Goal: Transaction & Acquisition: Purchase product/service

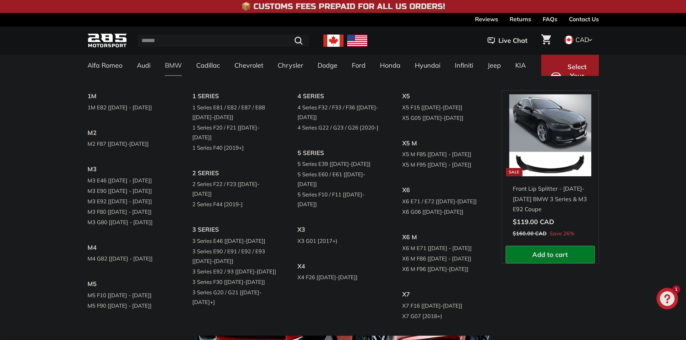
drag, startPoint x: 140, startPoint y: 126, endPoint x: 158, endPoint y: 119, distance: 19.8
drag, startPoint x: 158, startPoint y: 119, endPoint x: 28, endPoint y: 139, distance: 132.1
click at [28, 139] on div "1M 1M E82 [[DATE] - [DATE]] M2 M2 F87 [[DATE]-[DATE]] M3 M3 E46 [[DATE] - [DATE…" at bounding box center [343, 206] width 686 height 260
click at [233, 179] on link "2 Series F22 / F23 [[DATE]-[DATE]]" at bounding box center [234, 189] width 85 height 20
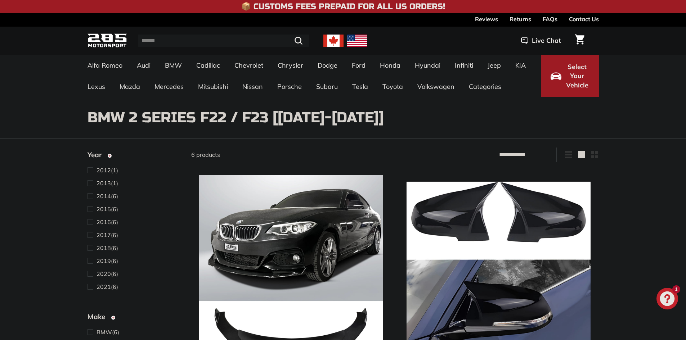
select select "**********"
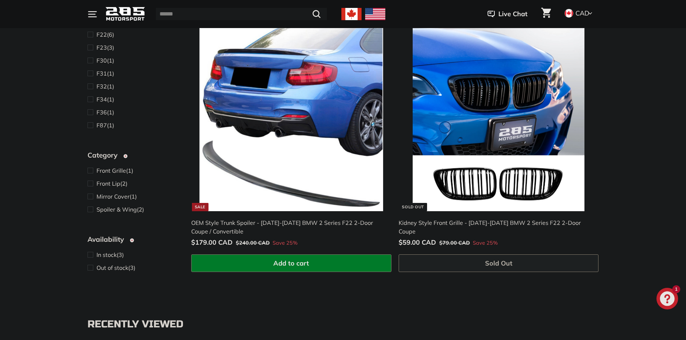
scroll to position [659, 0]
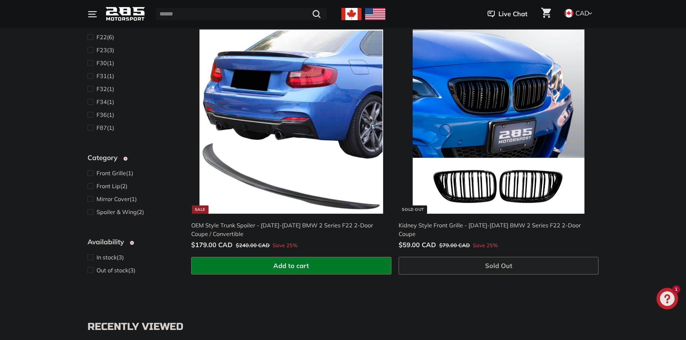
drag, startPoint x: 629, startPoint y: 227, endPoint x: 624, endPoint y: 303, distance: 76.8
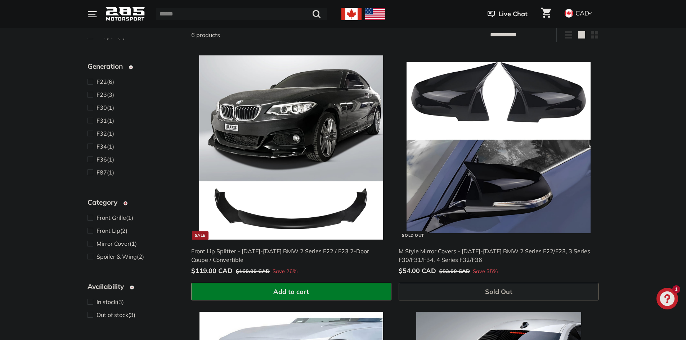
scroll to position [119, 0]
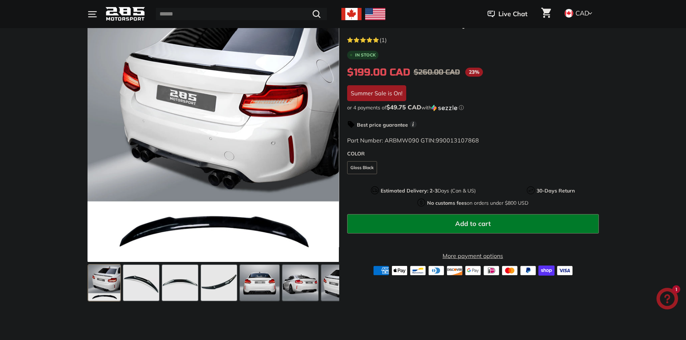
scroll to position [216, 0]
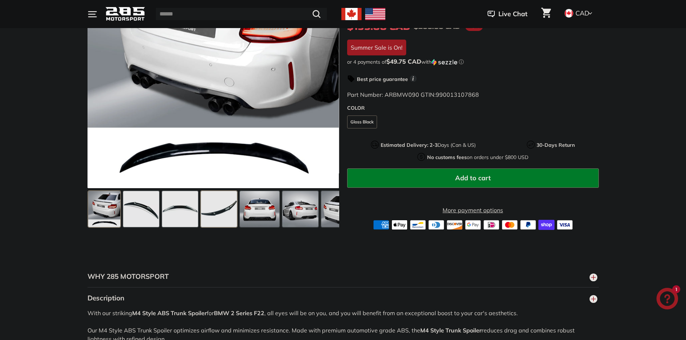
click at [199, 212] on div at bounding box center [218, 209] width 39 height 39
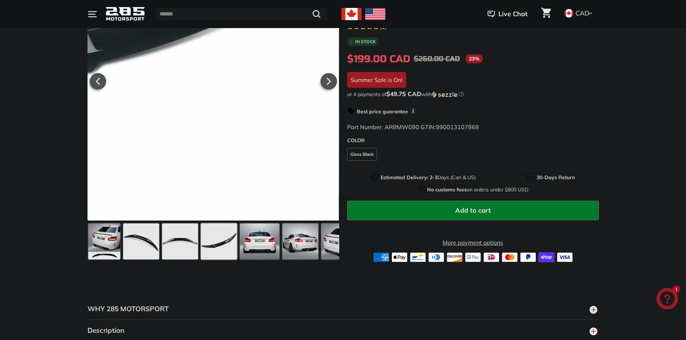
scroll to position [180, 0]
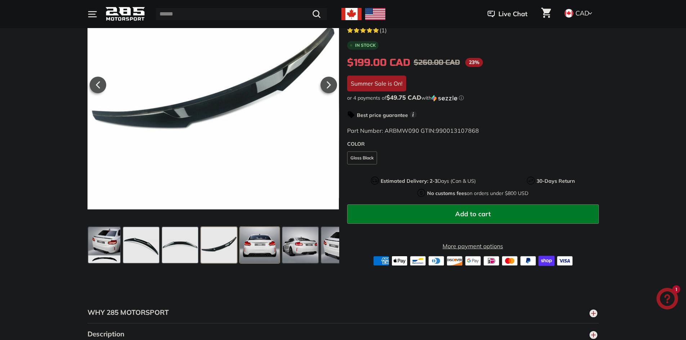
click at [254, 243] on span at bounding box center [260, 245] width 40 height 36
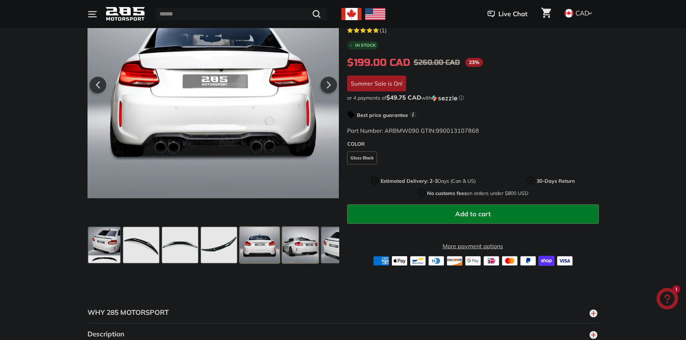
click at [306, 247] on span at bounding box center [300, 245] width 36 height 36
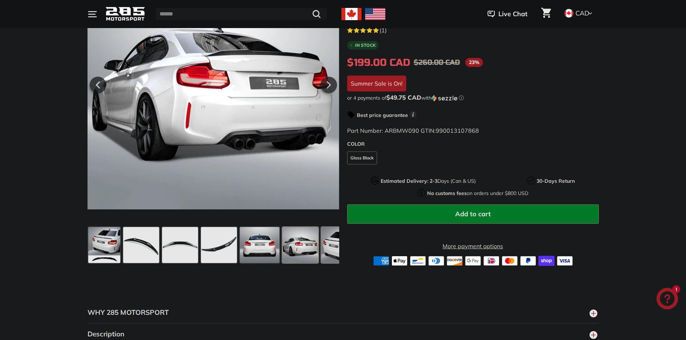
click at [329, 244] on span at bounding box center [339, 245] width 36 height 36
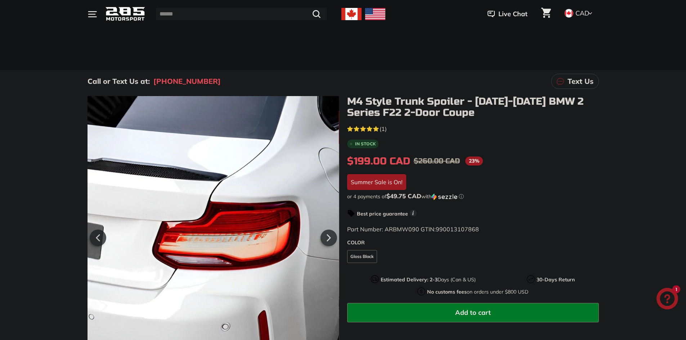
scroll to position [0, 0]
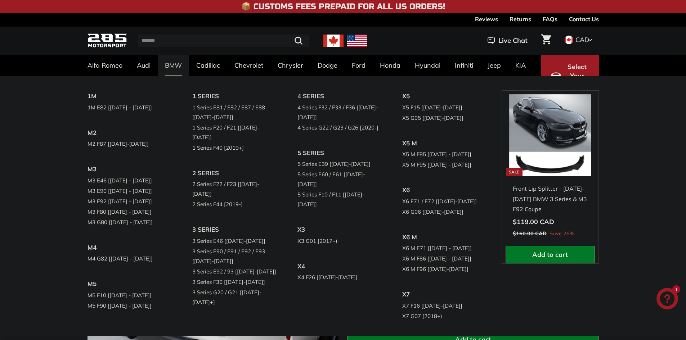
click at [210, 199] on link "2 Series F44 [2019-]" at bounding box center [234, 204] width 85 height 10
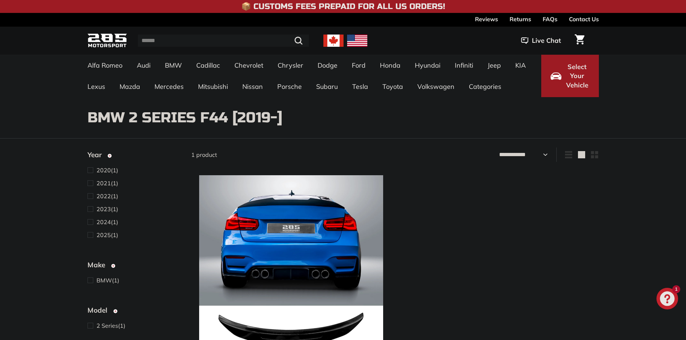
select select "**********"
